Goal: Information Seeking & Learning: Learn about a topic

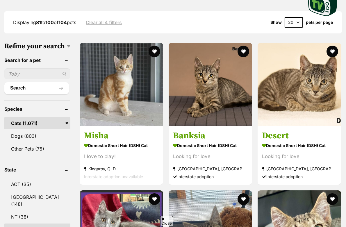
click at [21, 77] on input "text" at bounding box center [37, 73] width 66 height 11
type input "sunfyre"
click at [4, 82] on button "Search" at bounding box center [36, 88] width 65 height 12
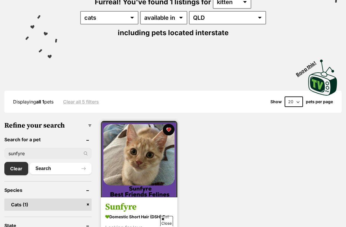
click at [144, 182] on img at bounding box center [139, 159] width 76 height 76
